Goal: Information Seeking & Learning: Learn about a topic

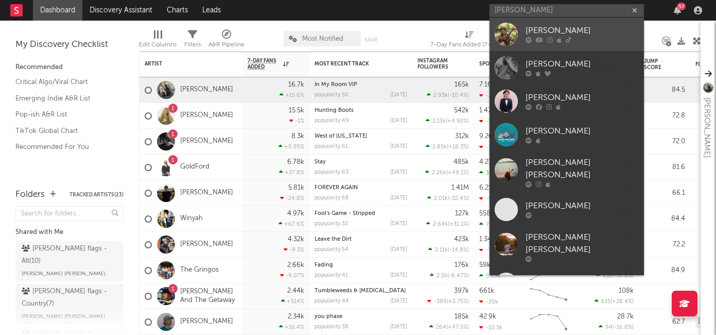
type input "[PERSON_NAME]"
click at [533, 33] on div "[PERSON_NAME]" at bounding box center [582, 31] width 113 height 12
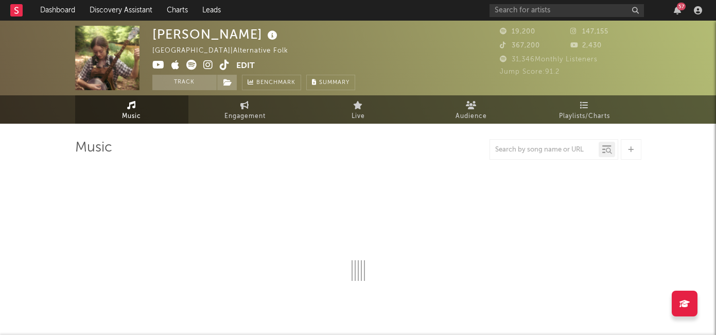
select select "6m"
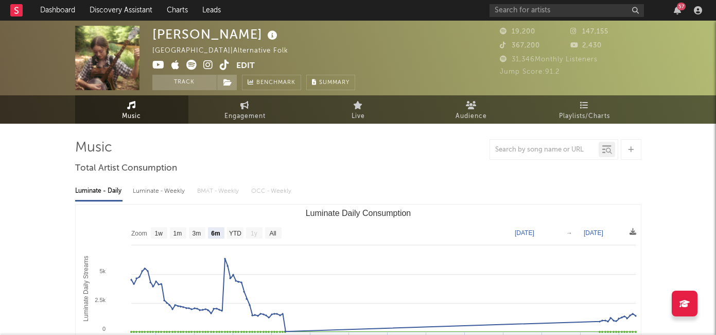
click at [208, 65] on icon at bounding box center [208, 65] width 10 height 10
